Goal: Information Seeking & Learning: Learn about a topic

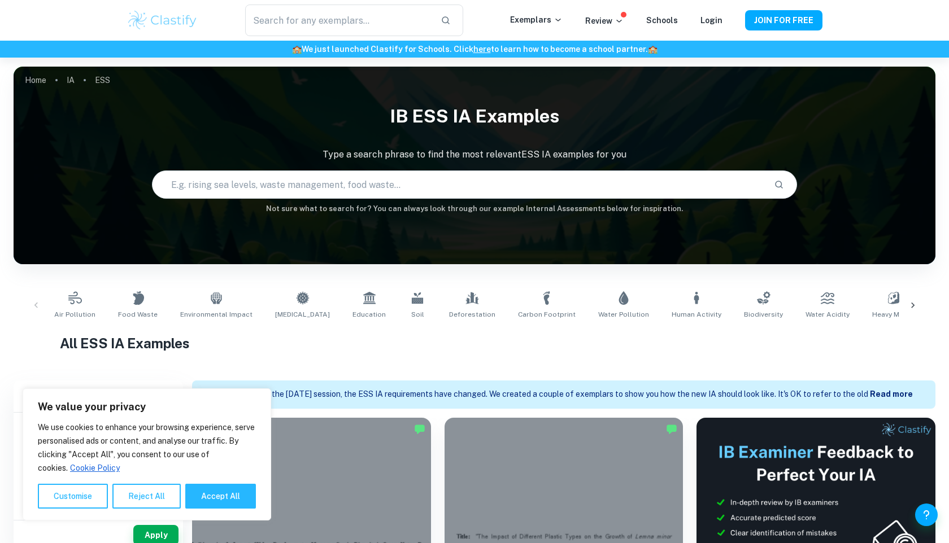
scroll to position [142, 0]
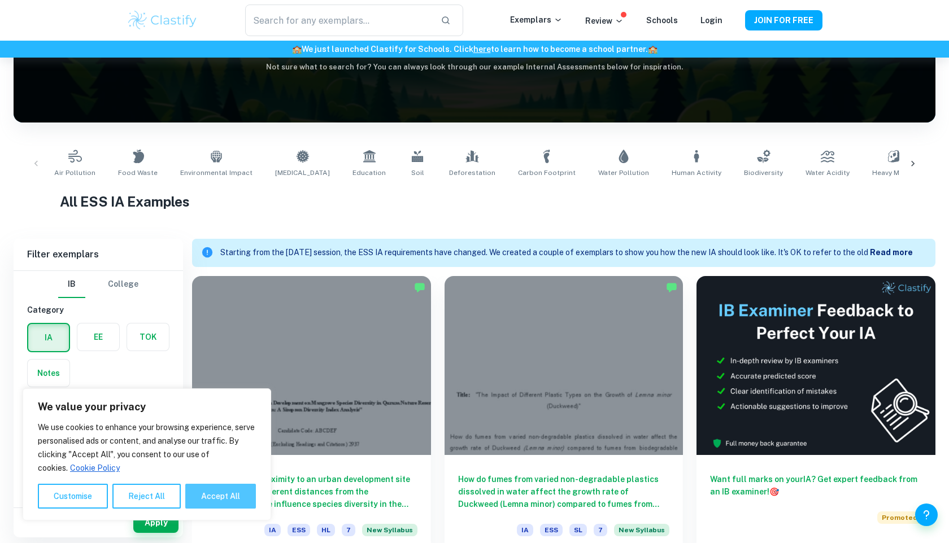
click at [216, 499] on button "Accept All" at bounding box center [220, 496] width 71 height 25
checkbox input "true"
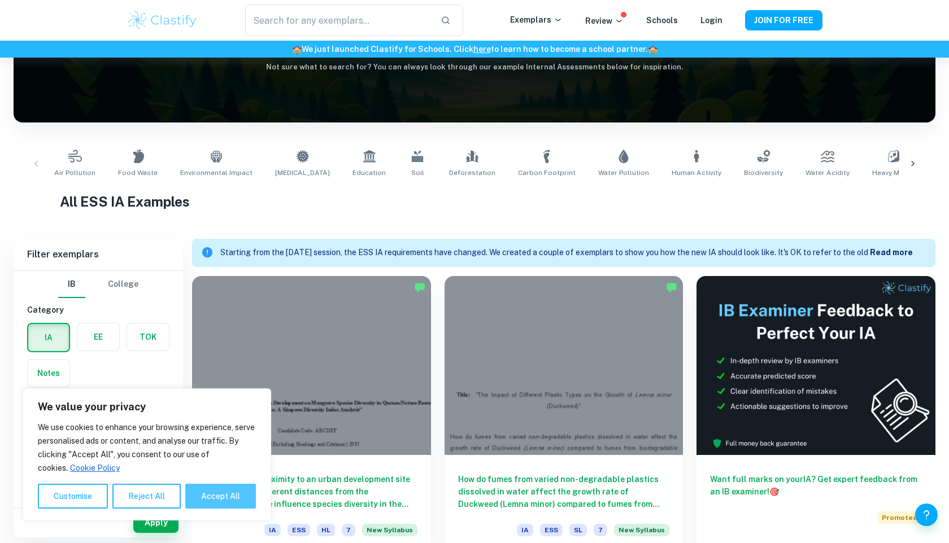
checkbox input "true"
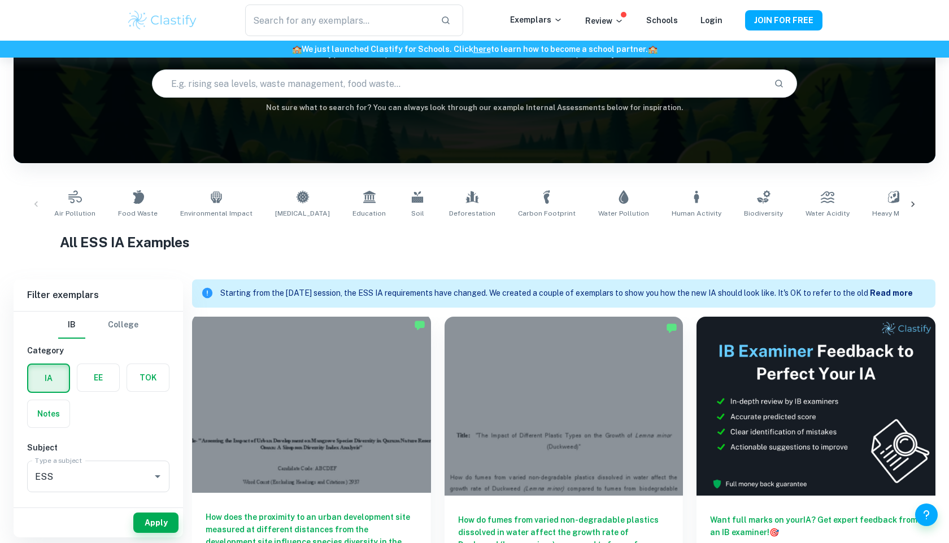
scroll to position [0, 0]
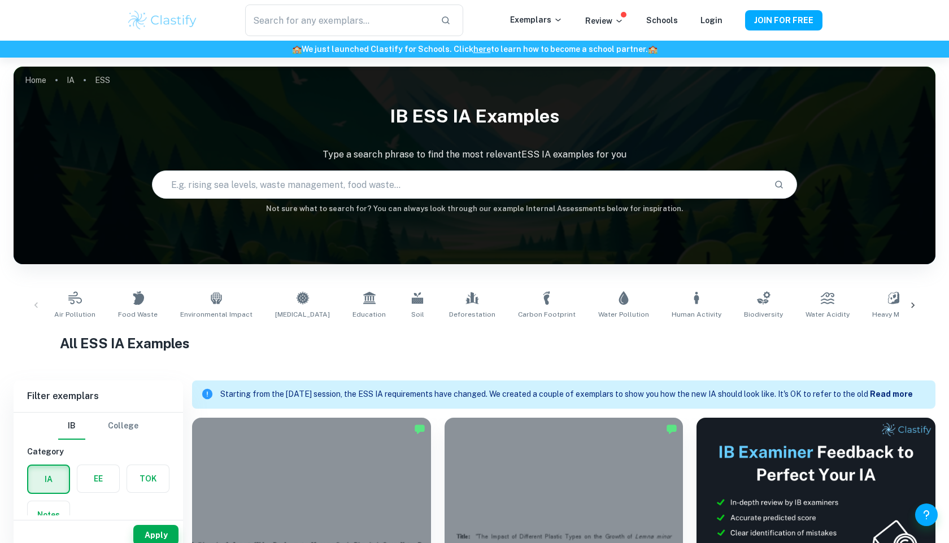
click at [280, 183] on input "text" at bounding box center [458, 185] width 612 height 32
type input "ess survey"
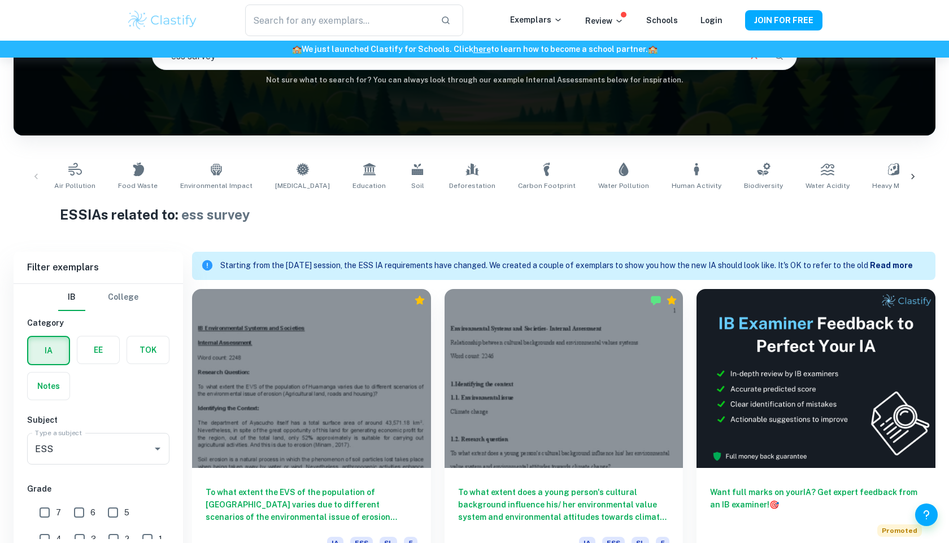
scroll to position [165, 0]
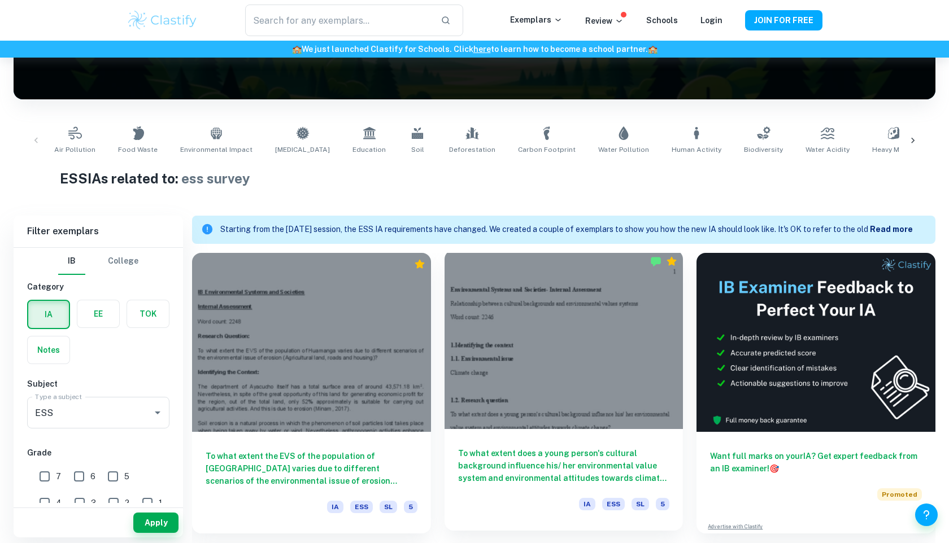
click at [535, 365] on div at bounding box center [563, 339] width 239 height 179
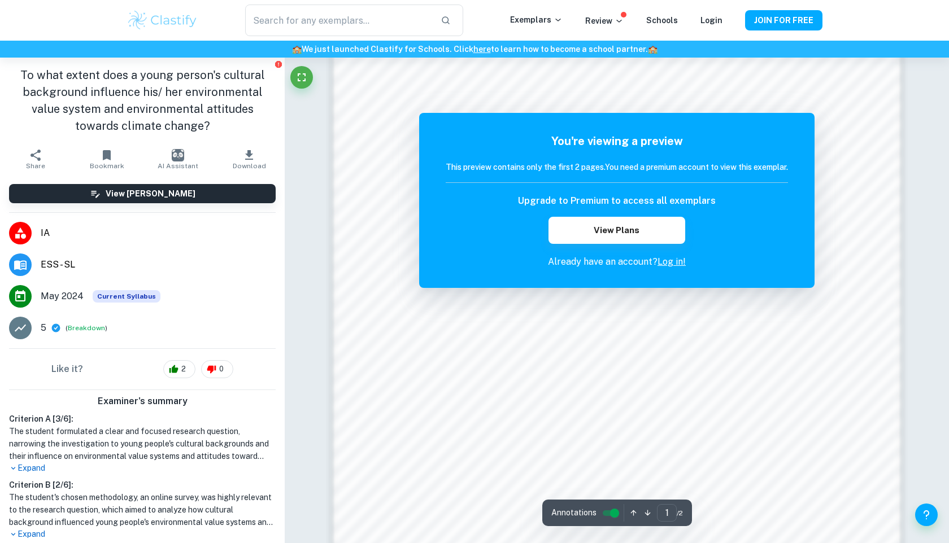
scroll to position [900, 0]
click at [674, 261] on link "Log in!" at bounding box center [671, 261] width 28 height 11
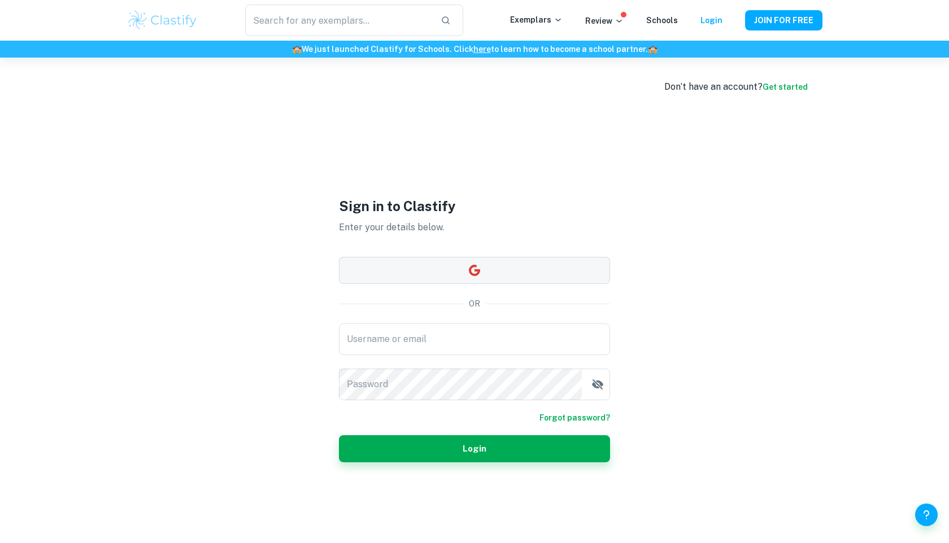
type input "[EMAIL_ADDRESS][DOMAIN_NAME]"
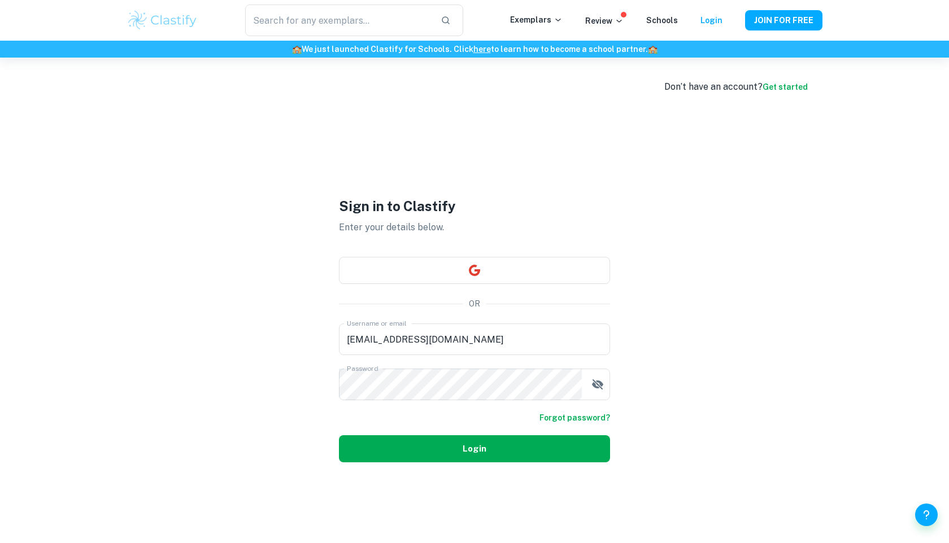
click at [465, 456] on button "Login" at bounding box center [474, 448] width 271 height 27
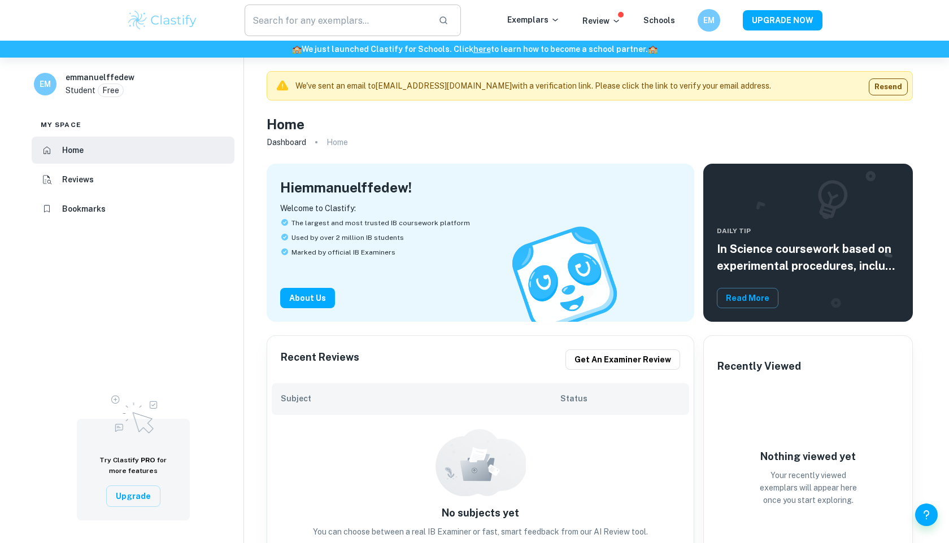
click at [307, 21] on input "text" at bounding box center [337, 21] width 185 height 32
type input "w"
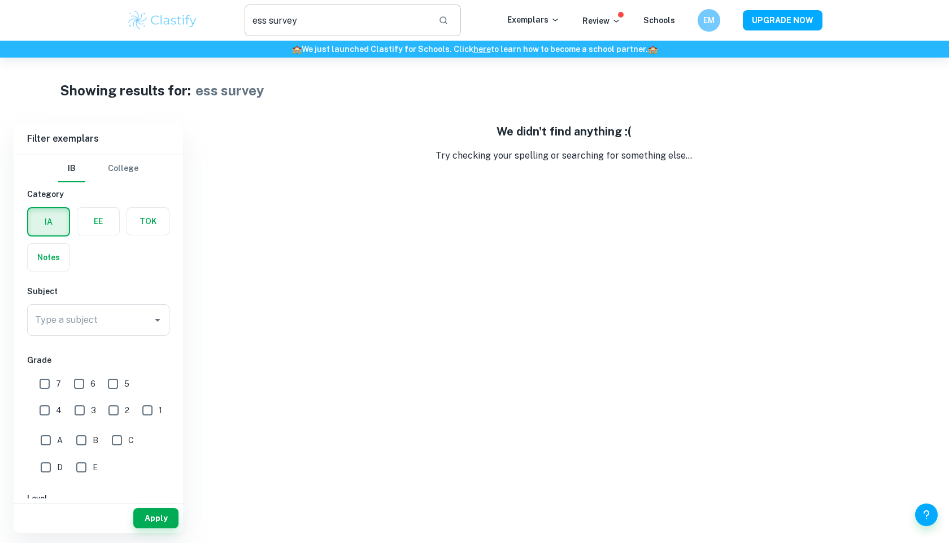
click at [303, 19] on input "ess survey" at bounding box center [337, 21] width 185 height 32
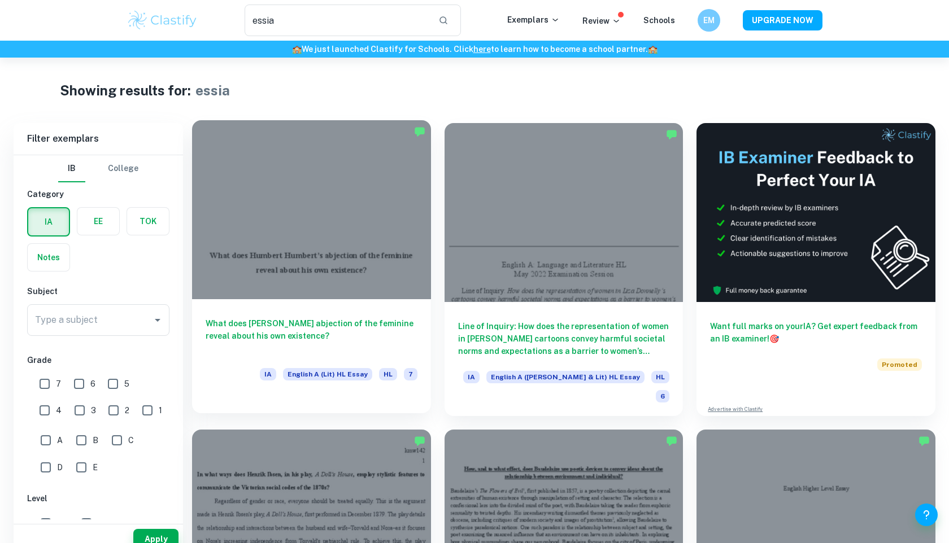
scroll to position [26, 0]
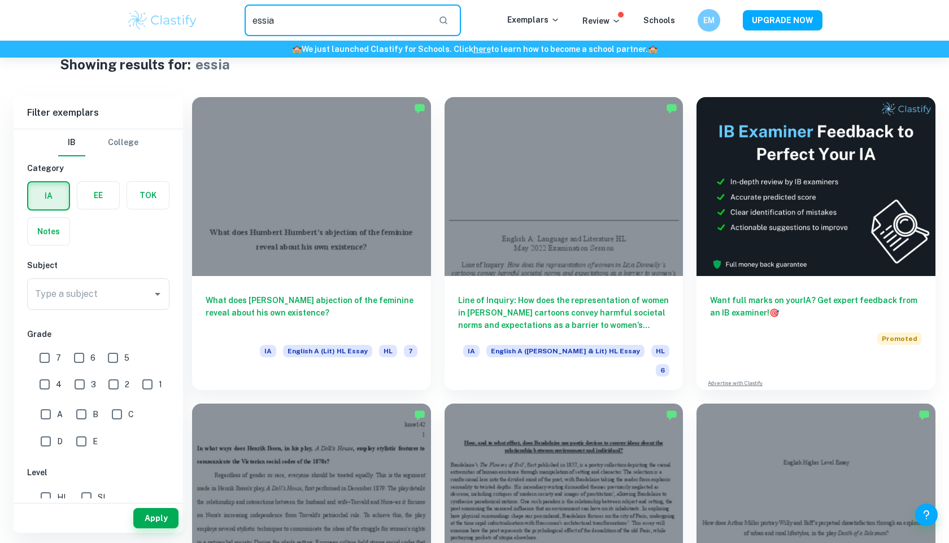
drag, startPoint x: 298, startPoint y: 14, endPoint x: 136, endPoint y: 21, distance: 162.2
click at [136, 21] on div "essia ​ Exemplars Review Schools EM UPGRADE NOW" at bounding box center [474, 21] width 723 height 32
type input "survey ess"
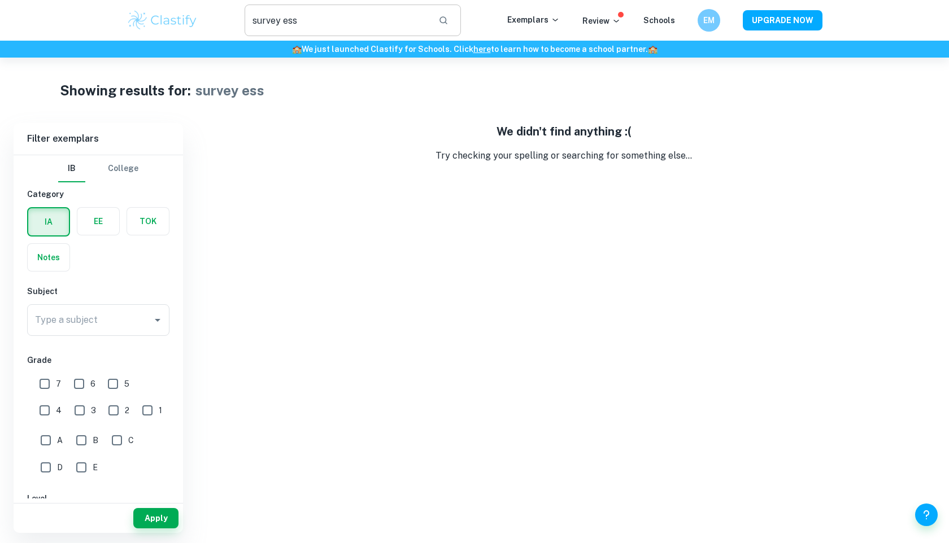
click at [300, 20] on input "survey ess" at bounding box center [337, 21] width 185 height 32
type input "ess ia"
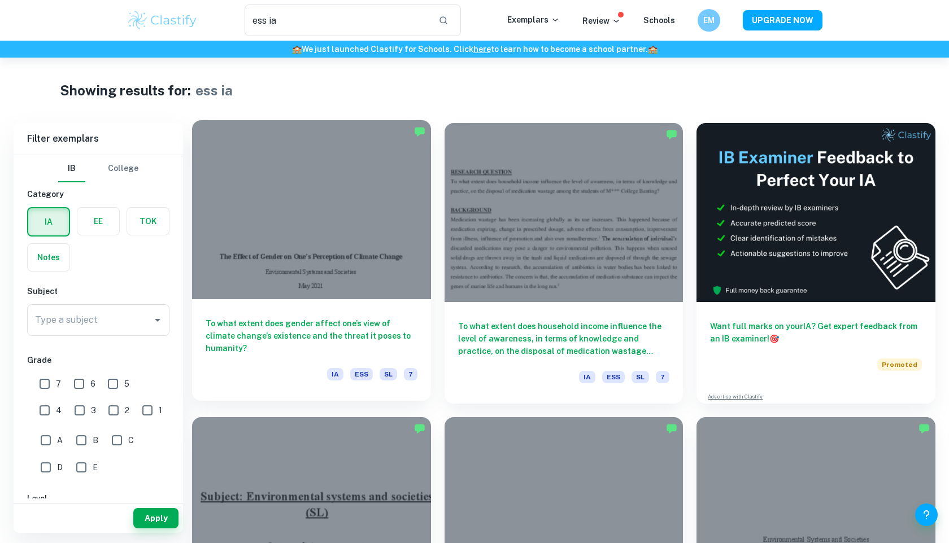
click at [345, 334] on h6 "To what extent does gender affect one’s view of climate change’s existence and …" at bounding box center [312, 335] width 212 height 37
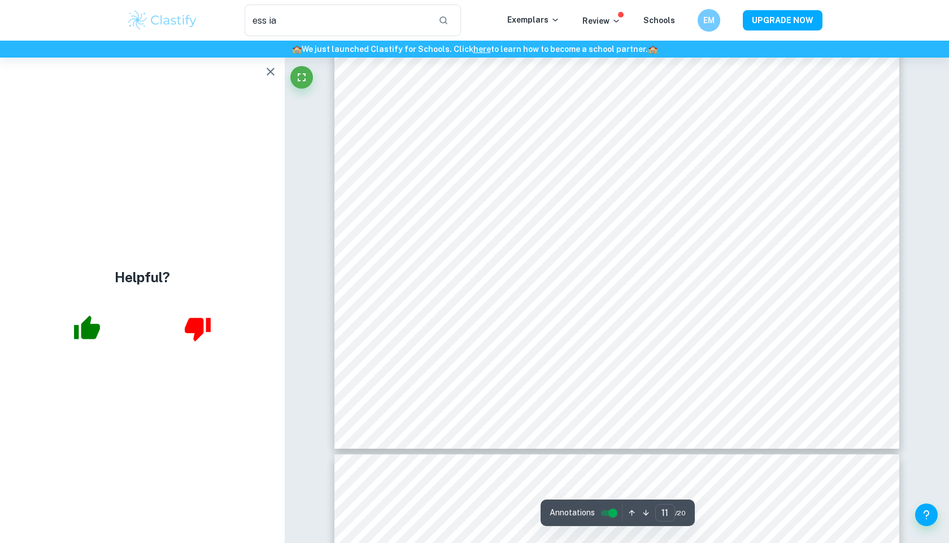
scroll to position [8719, 0]
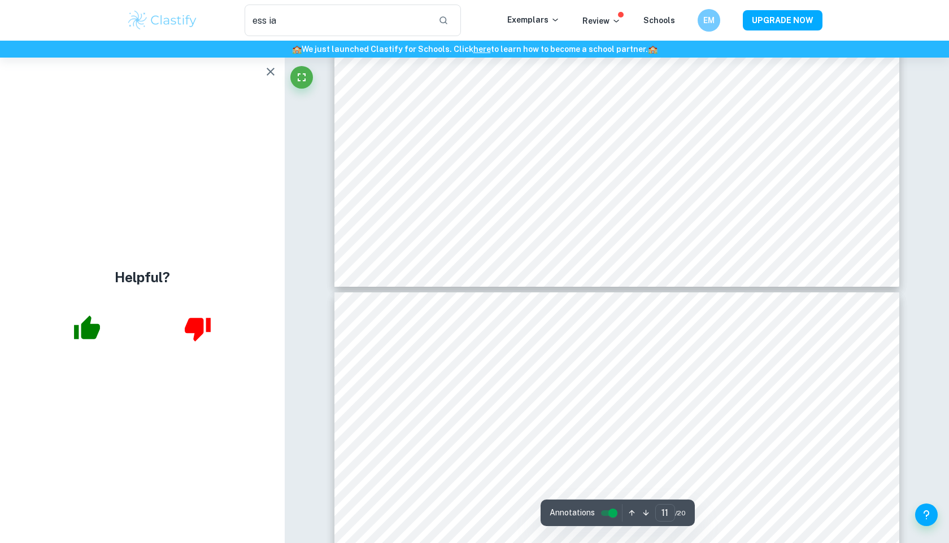
type input "12"
